Goal: Communication & Community: Answer question/provide support

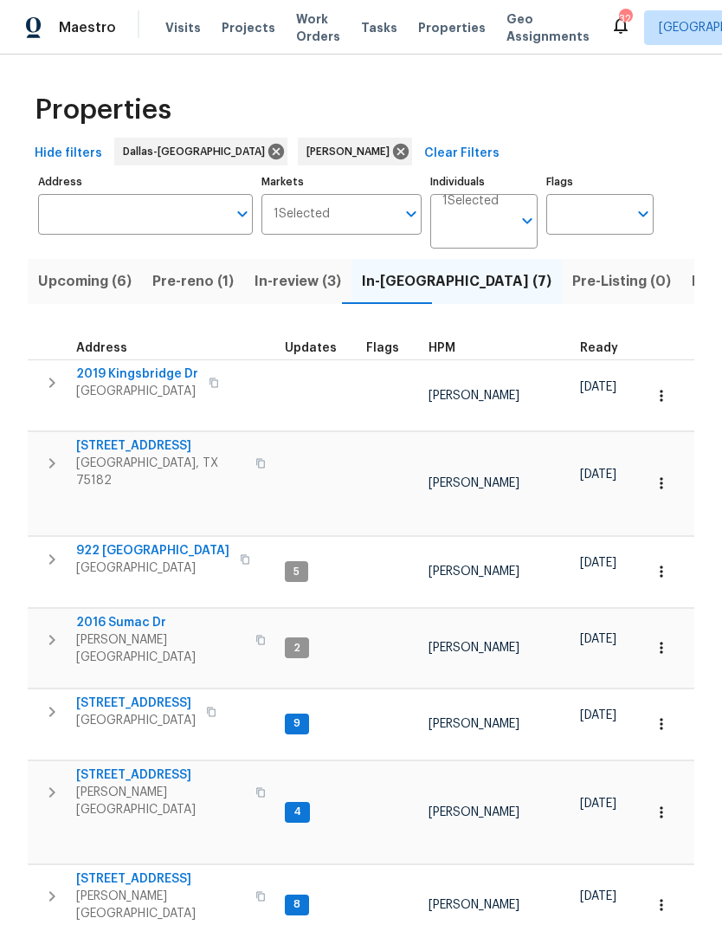
click at [111, 542] on span "922 Laguna Dr" at bounding box center [152, 550] width 153 height 17
click at [124, 870] on span "[STREET_ADDRESS]" at bounding box center [160, 878] width 169 height 17
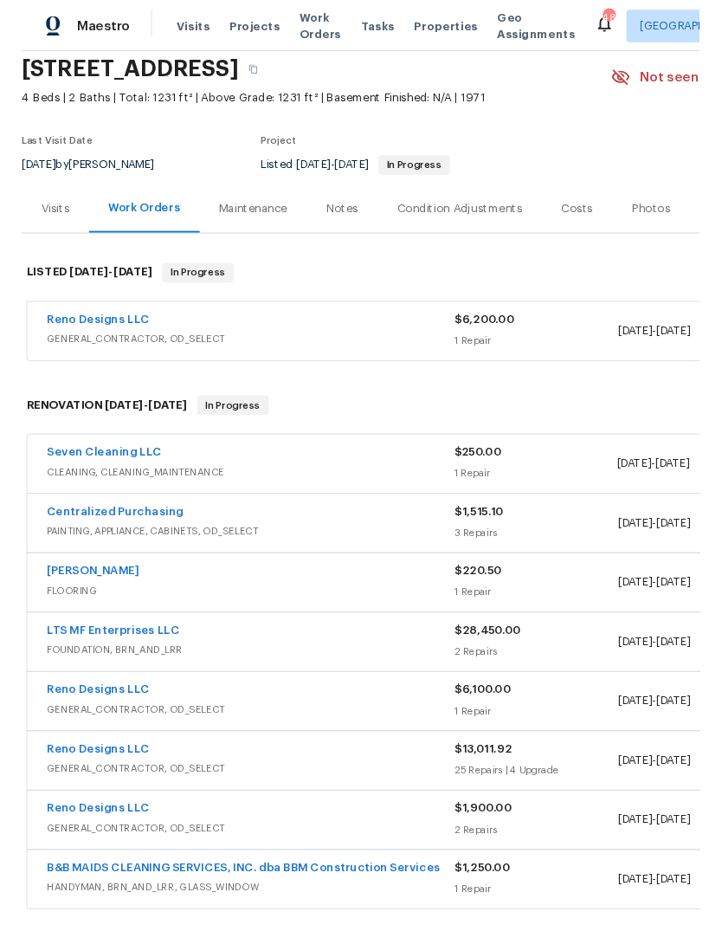
scroll to position [67, 0]
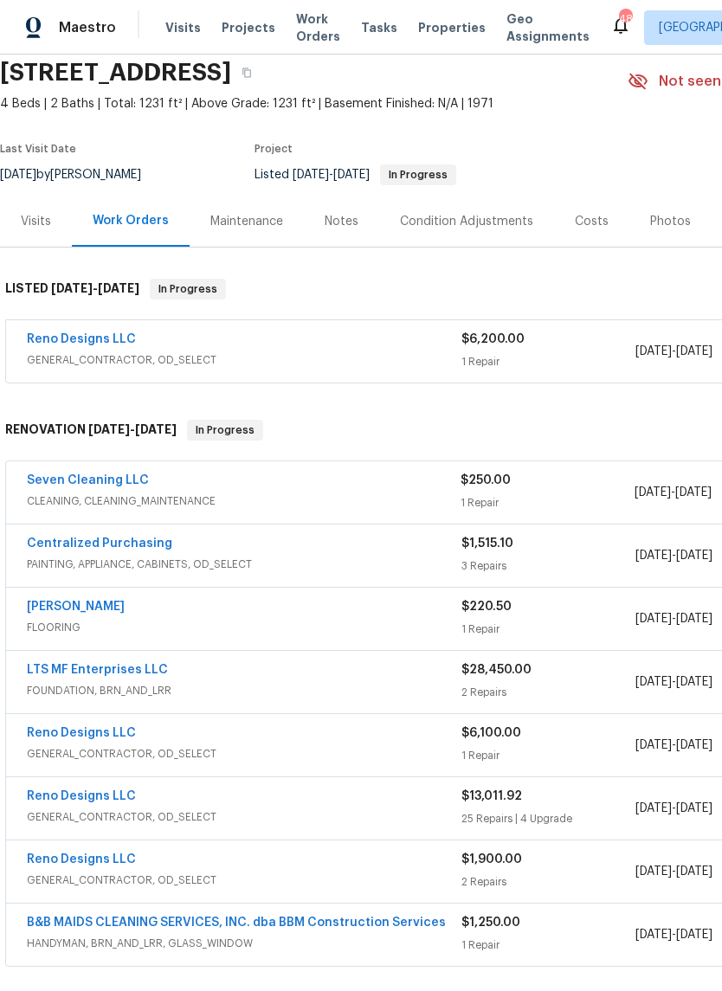
click at [121, 482] on link "Seven Cleaning LLC" at bounding box center [88, 480] width 122 height 12
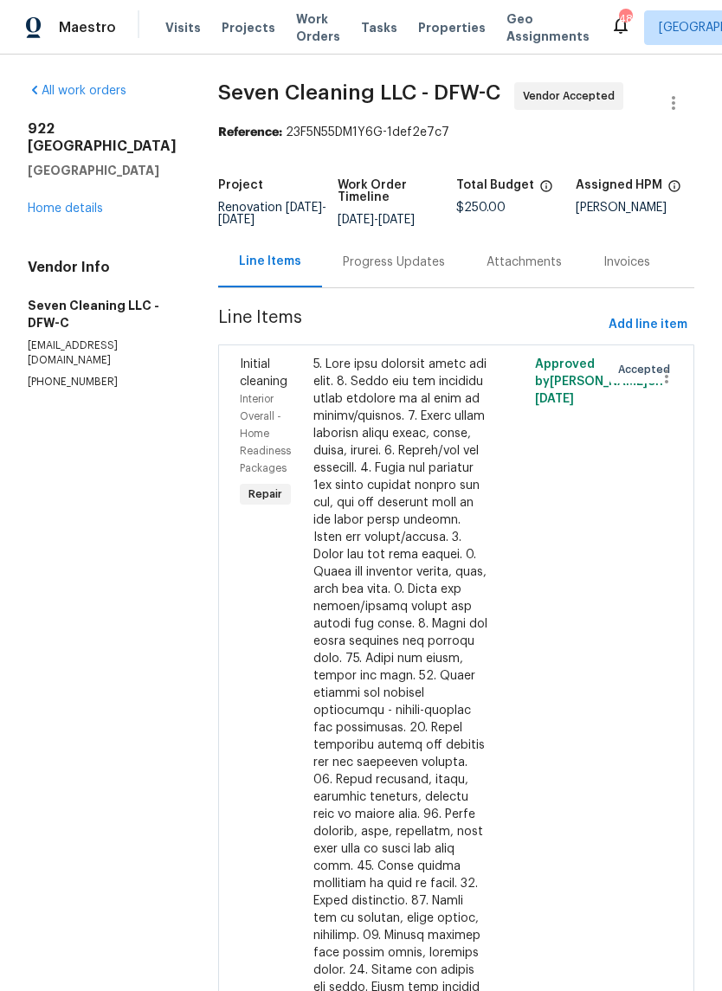
click at [404, 265] on div "Progress Updates" at bounding box center [394, 262] width 102 height 17
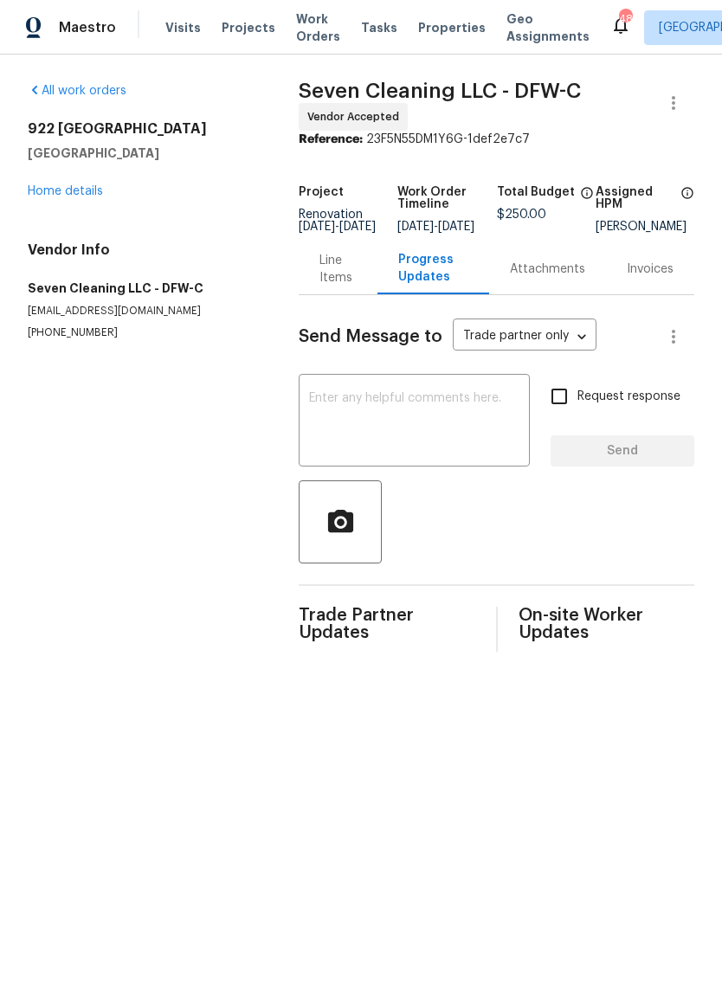
click at [447, 427] on textarea at bounding box center [414, 422] width 210 height 61
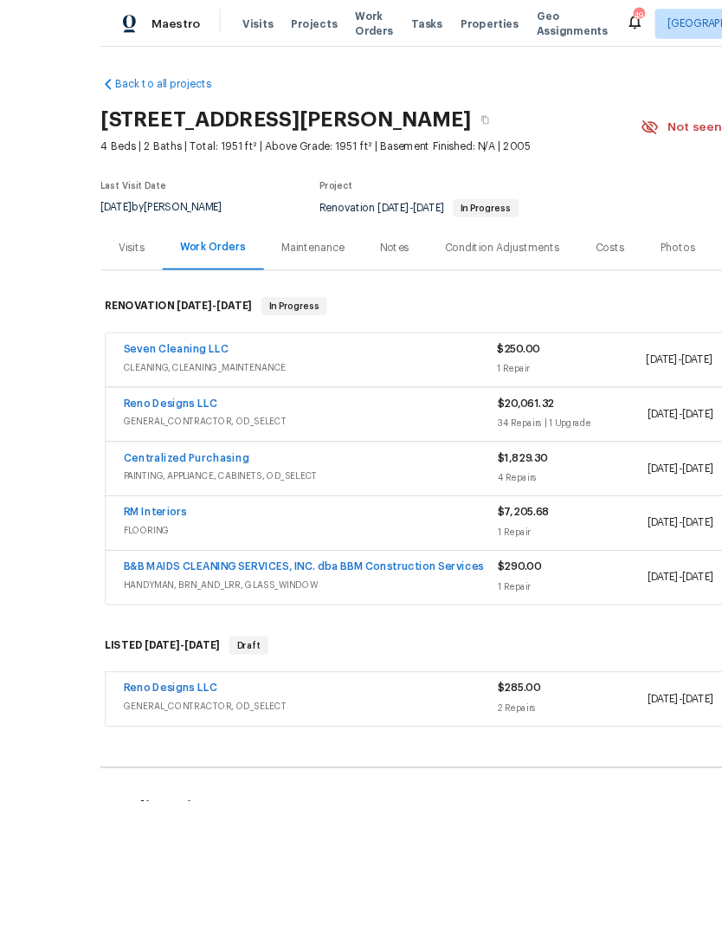
scroll to position [65, 0]
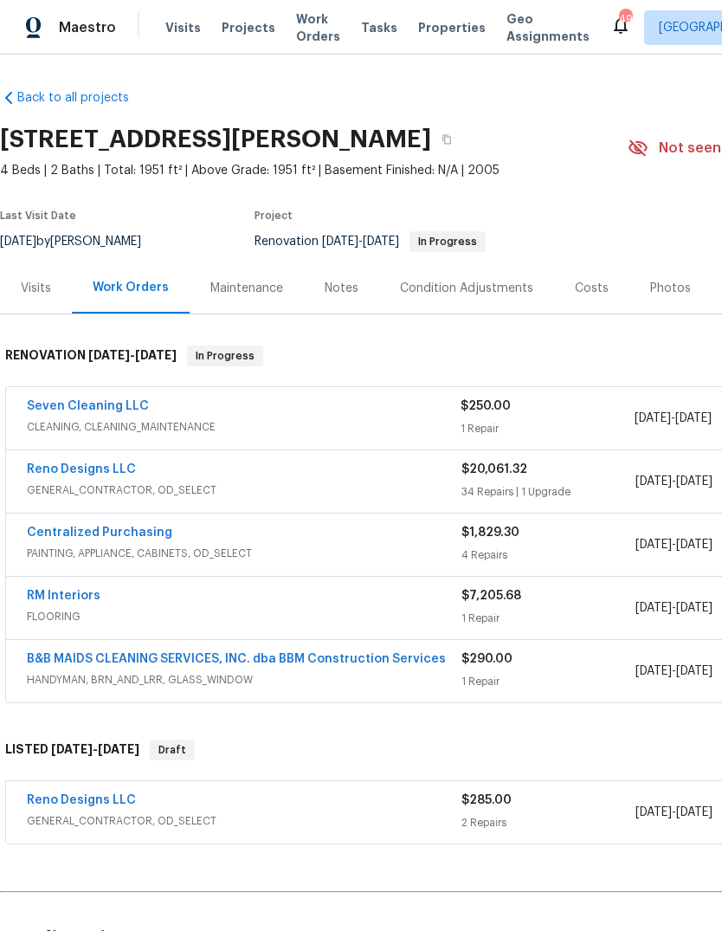
click at [134, 400] on link "Seven Cleaning LLC" at bounding box center [88, 406] width 122 height 12
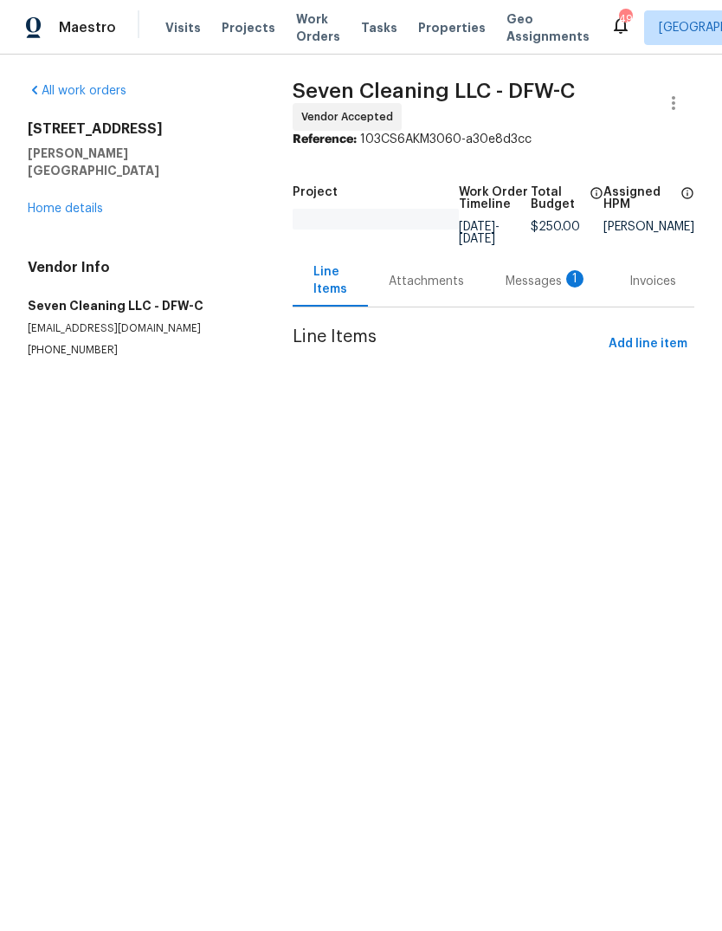
click at [542, 274] on div "Messages 1" at bounding box center [547, 281] width 82 height 17
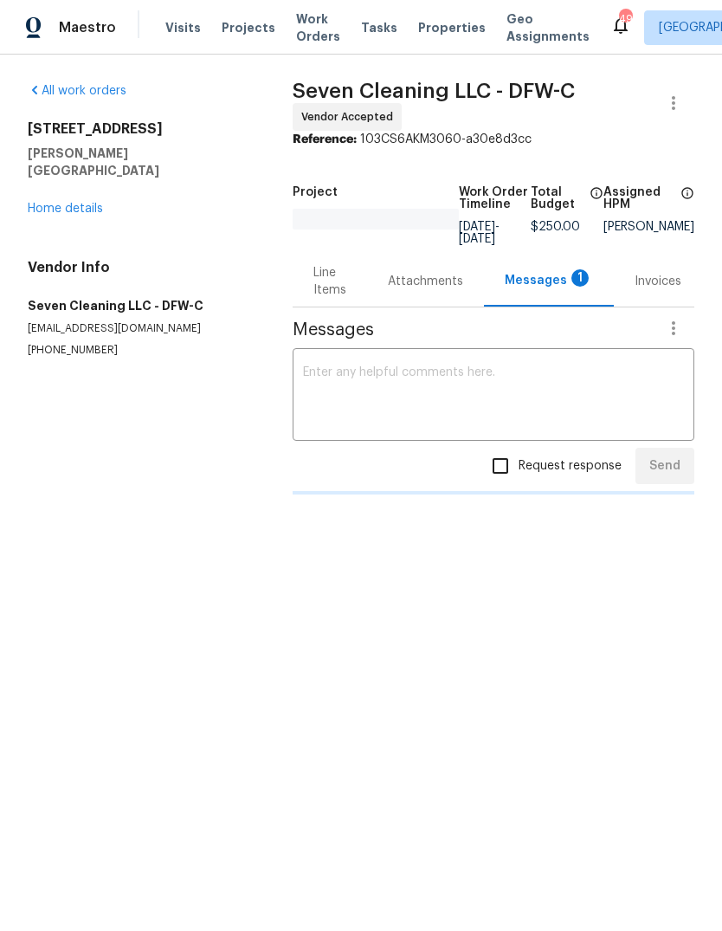
click at [558, 384] on textarea at bounding box center [493, 396] width 381 height 61
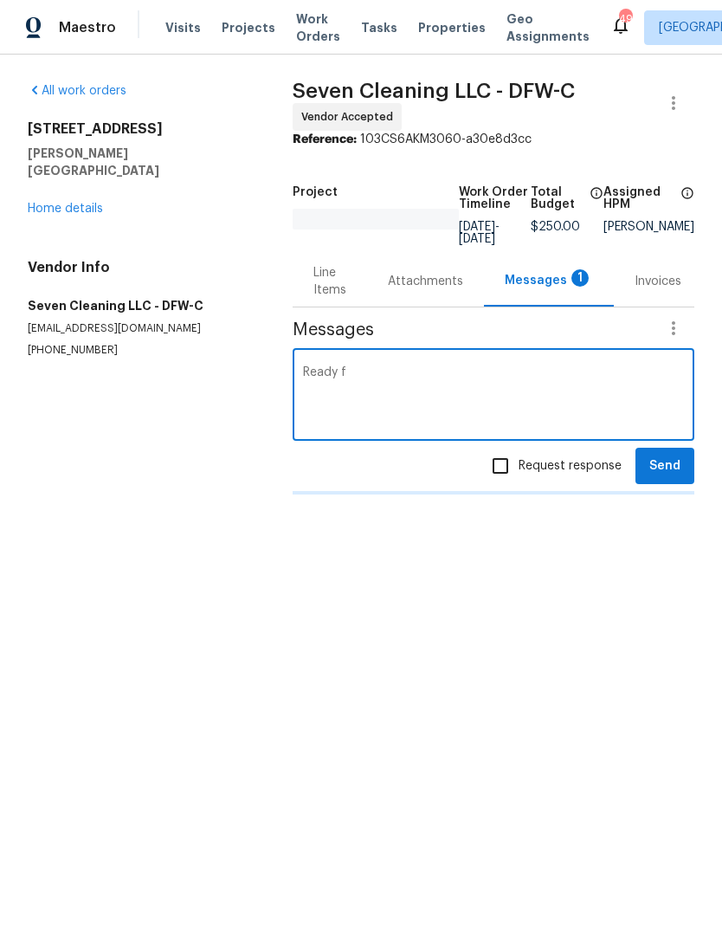
type textarea "Ready fo"
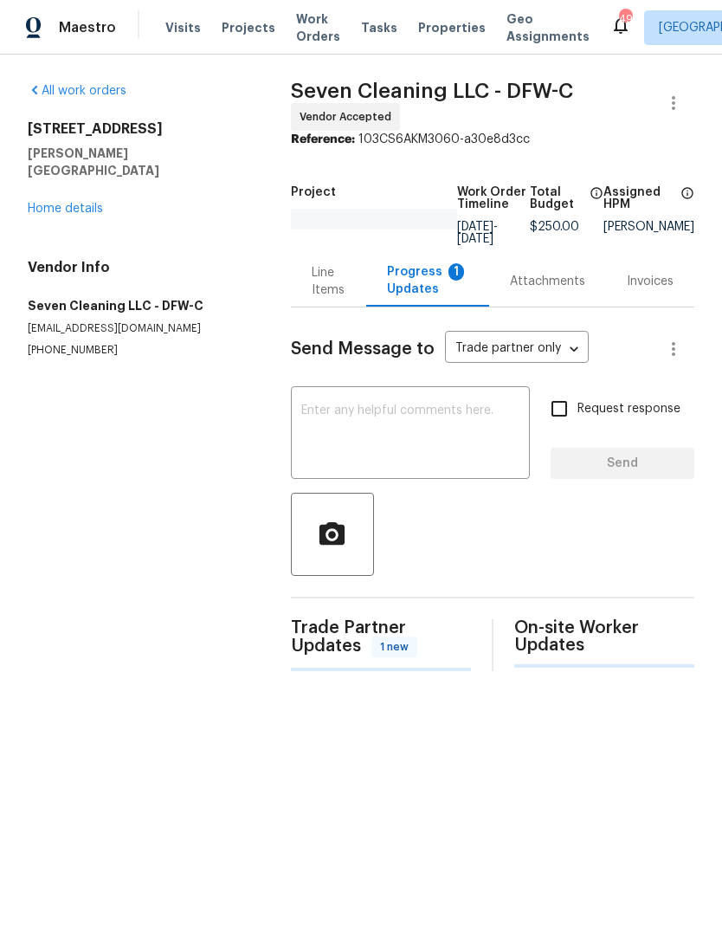
click at [274, 699] on html "Maestro Visits Projects Work Orders Tasks Properties Geo Assignments 49 [GEOGRA…" at bounding box center [361, 349] width 722 height 699
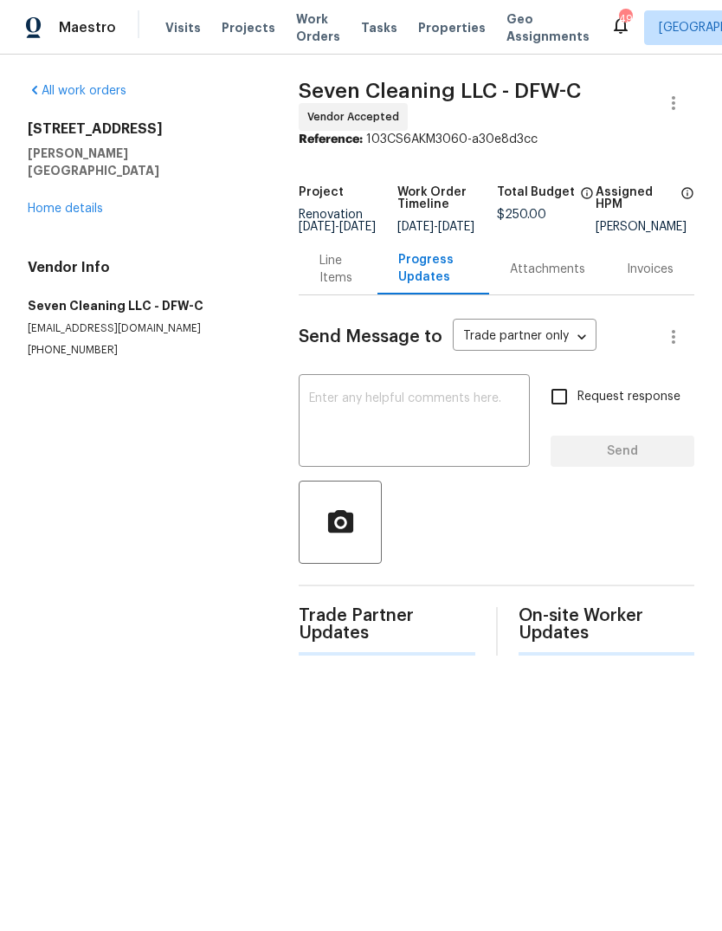
click at [480, 428] on textarea at bounding box center [414, 422] width 210 height 61
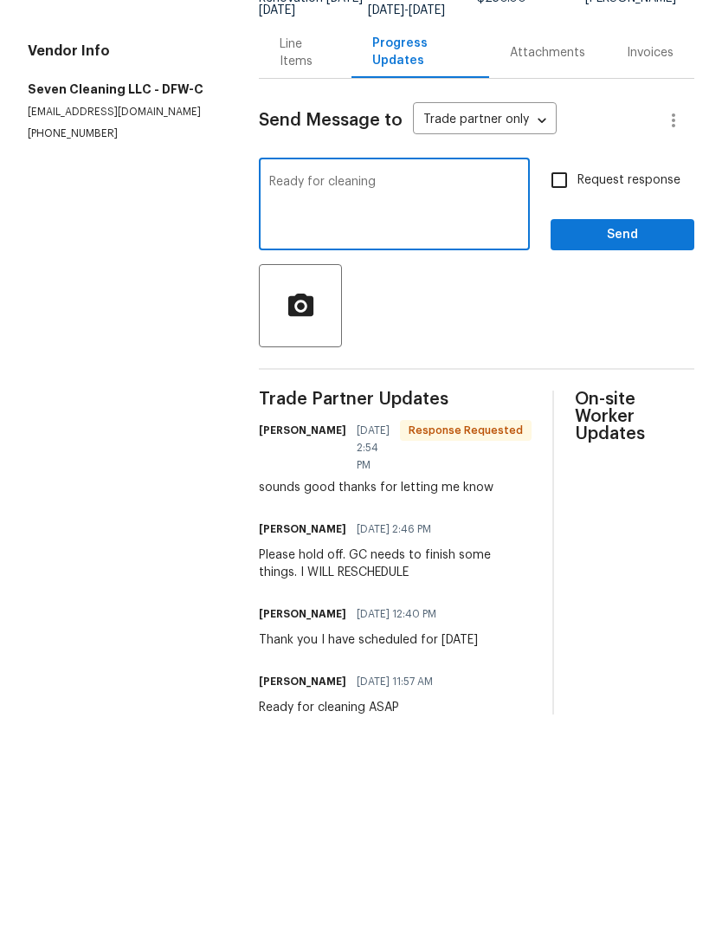
type textarea "Ready for cleaning"
click at [561, 378] on input "Request response" at bounding box center [559, 396] width 36 height 36
checkbox input "true"
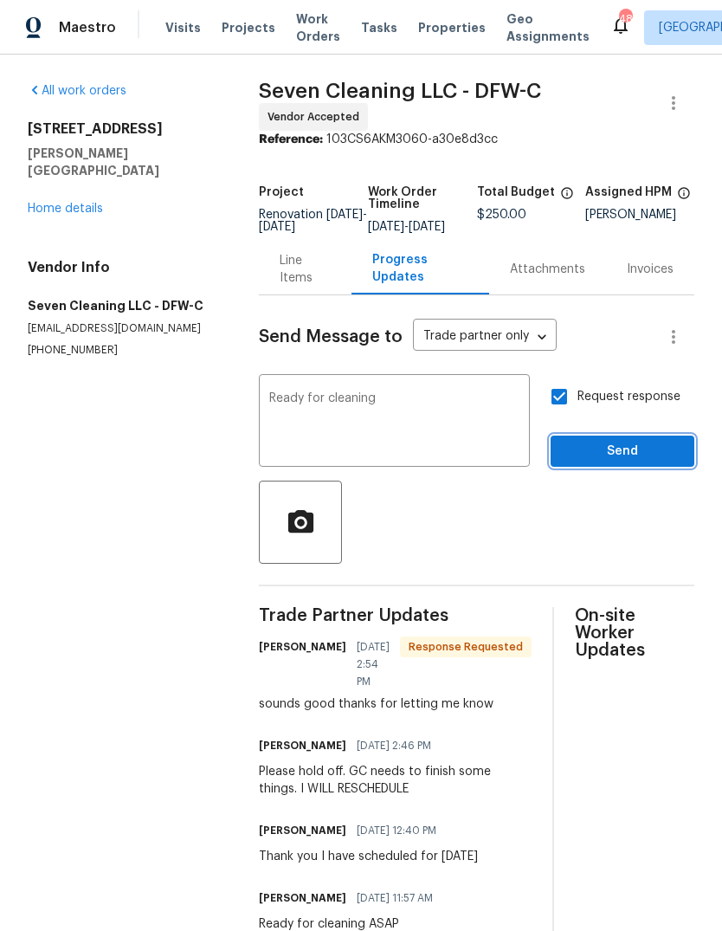
click at [658, 441] on span "Send" at bounding box center [622, 452] width 116 height 22
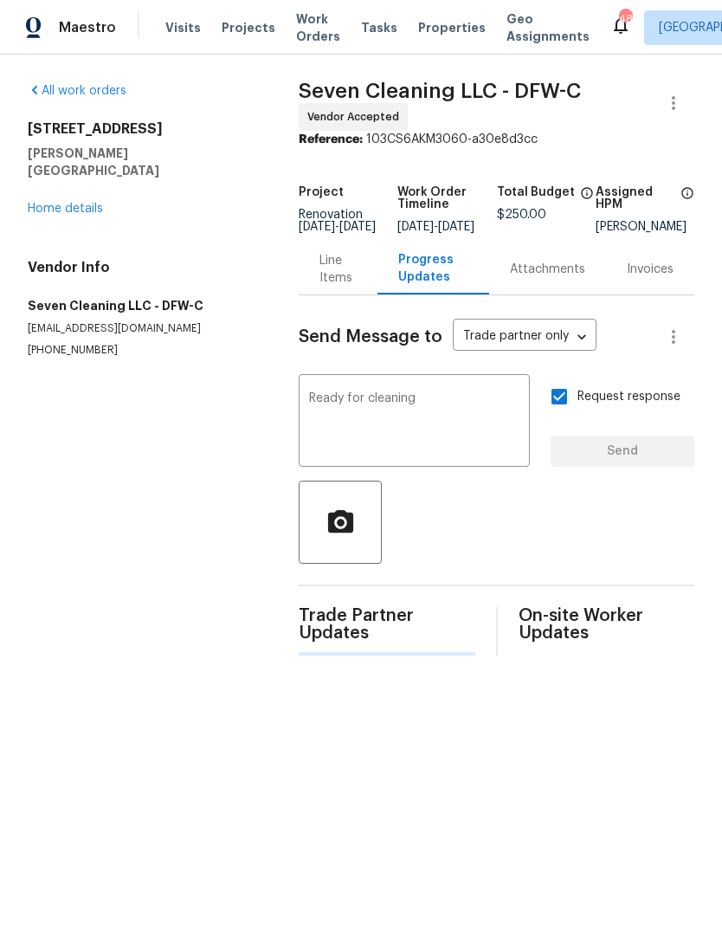
scroll to position [0, 0]
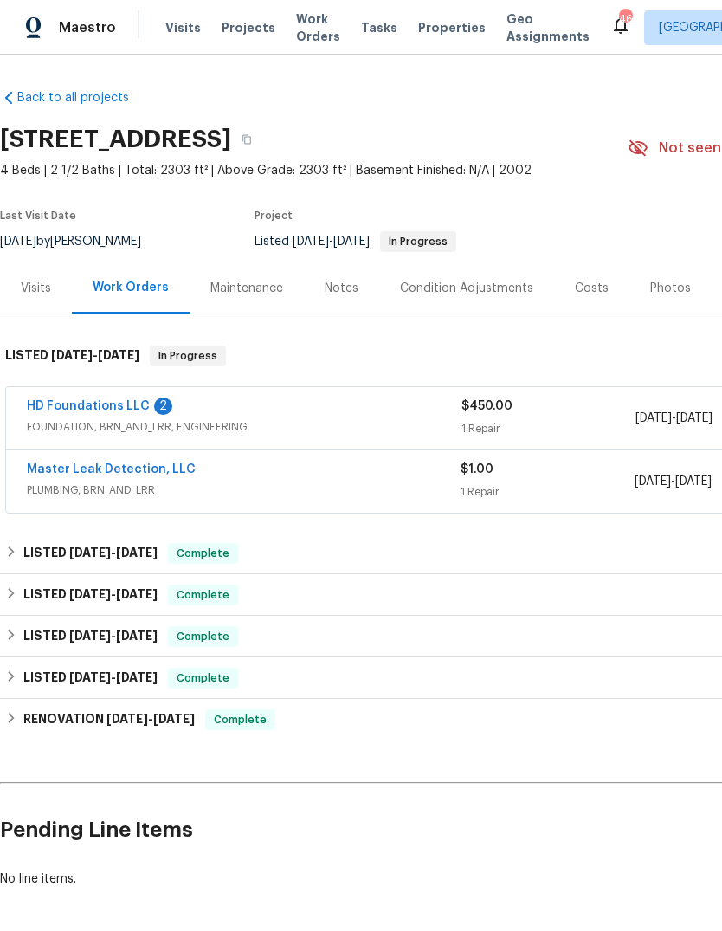
scroll to position [0, 129]
